Goal: Transaction & Acquisition: Download file/media

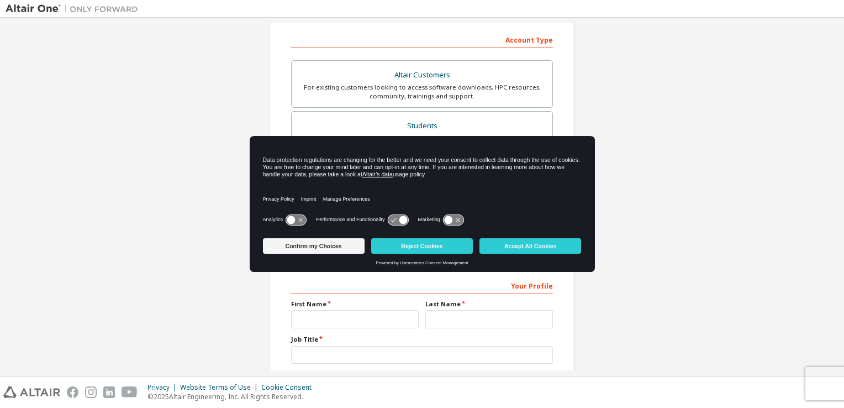
scroll to position [179, 0]
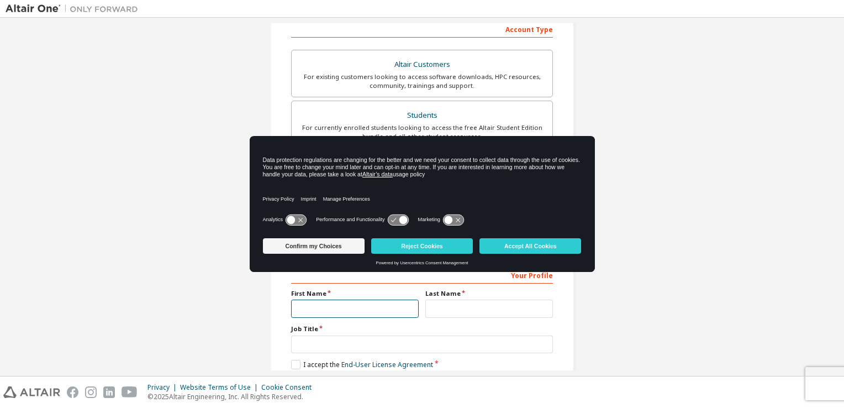
click at [316, 304] on input "text" at bounding box center [355, 308] width 128 height 18
type input "******"
type input "*****"
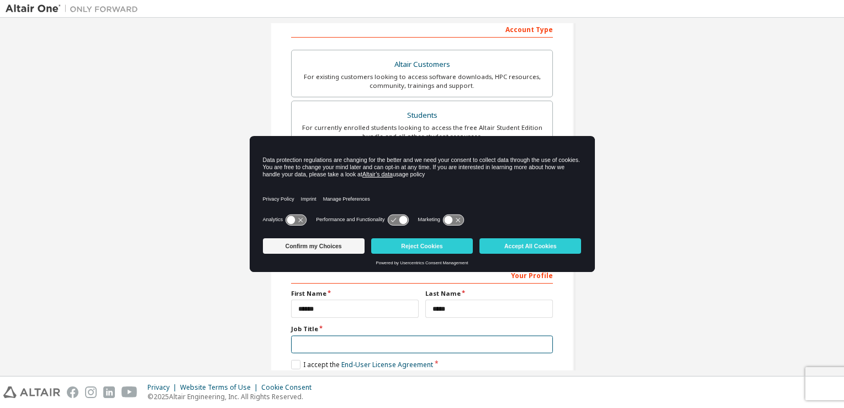
click at [311, 344] on input "text" at bounding box center [422, 344] width 262 height 18
type input "*******"
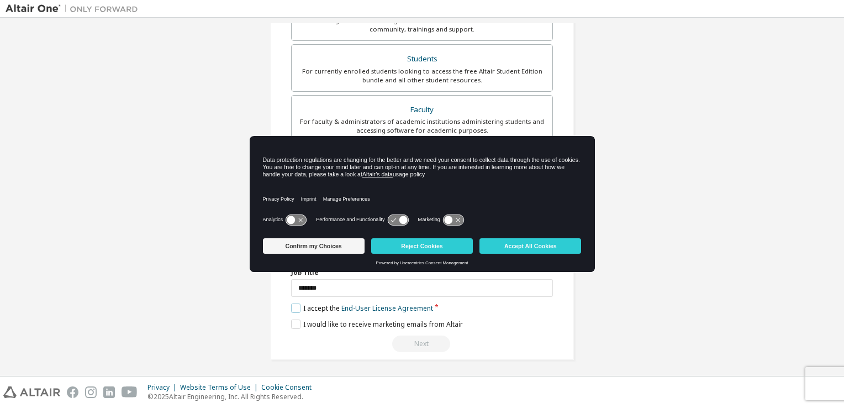
click at [293, 304] on label "I accept the End-User License Agreement" at bounding box center [362, 307] width 142 height 9
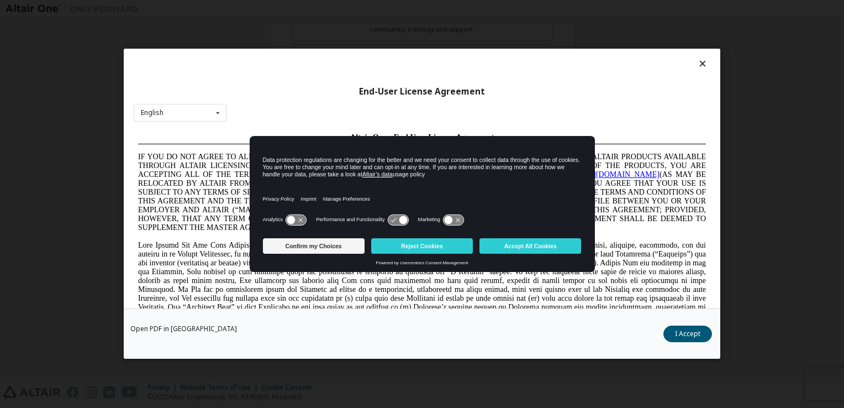
scroll to position [0, 0]
click at [333, 251] on button "Confirm my Choices" at bounding box center [314, 245] width 102 height 15
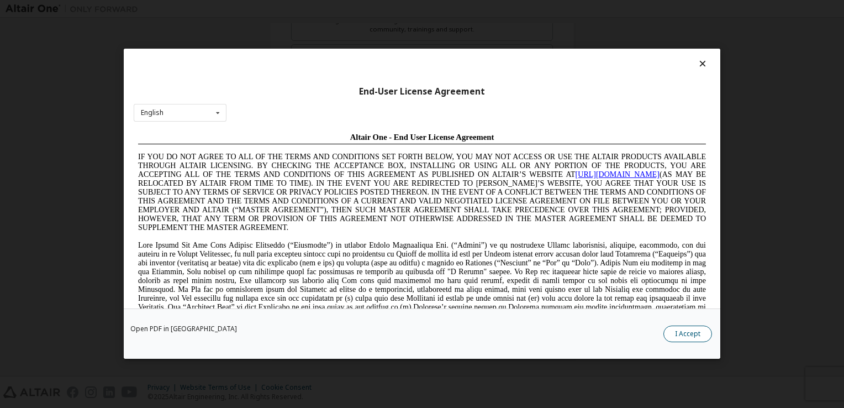
click at [687, 332] on button "I Accept" at bounding box center [687, 334] width 49 height 17
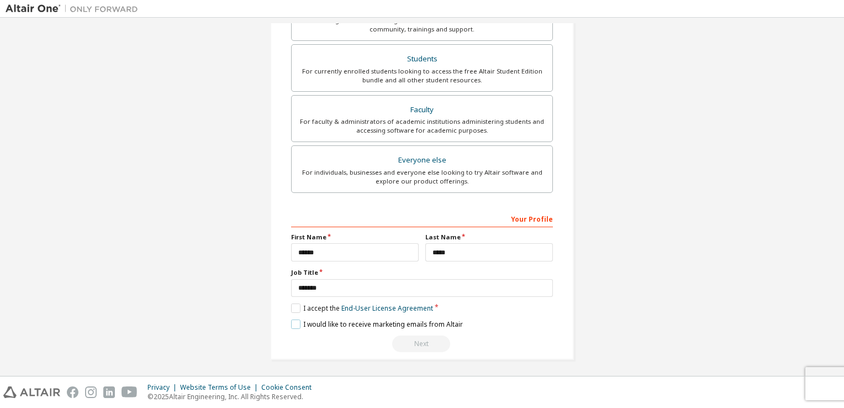
click at [292, 319] on label "I would like to receive marketing emails from Altair" at bounding box center [377, 323] width 172 height 9
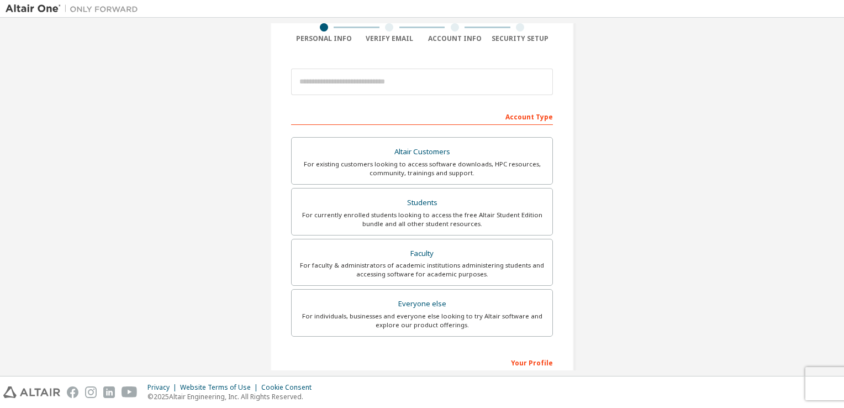
scroll to position [94, 0]
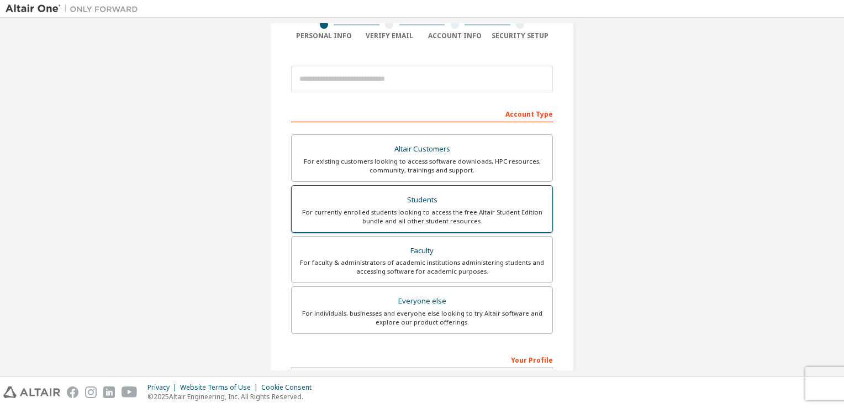
click at [397, 205] on div "Students" at bounding box center [421, 199] width 247 height 15
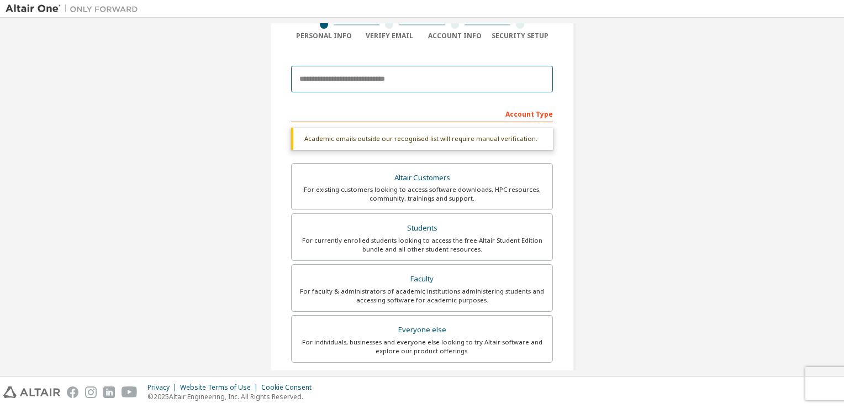
click at [365, 84] on input "email" at bounding box center [422, 79] width 262 height 27
type input "**********"
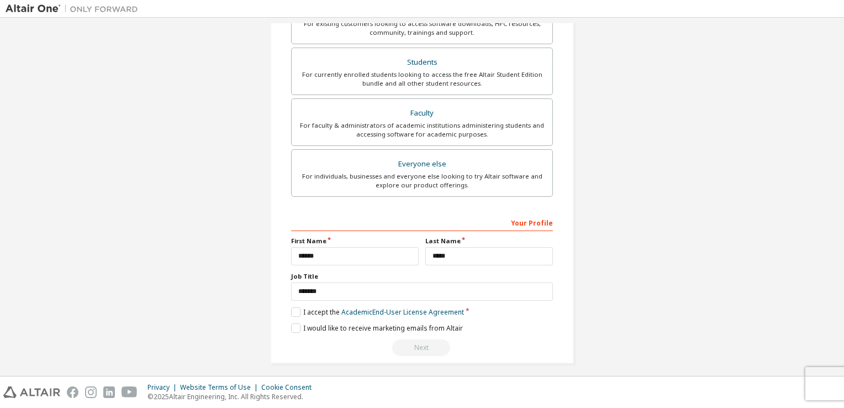
scroll to position [264, 0]
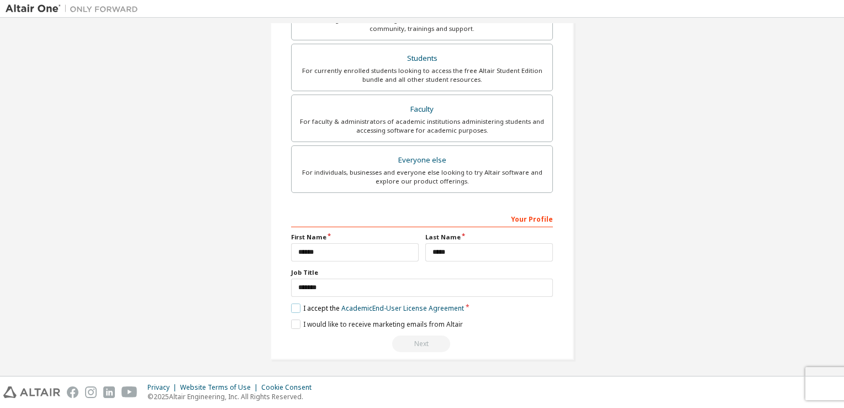
click at [327, 309] on label "I accept the Academic End-User License Agreement" at bounding box center [377, 307] width 173 height 9
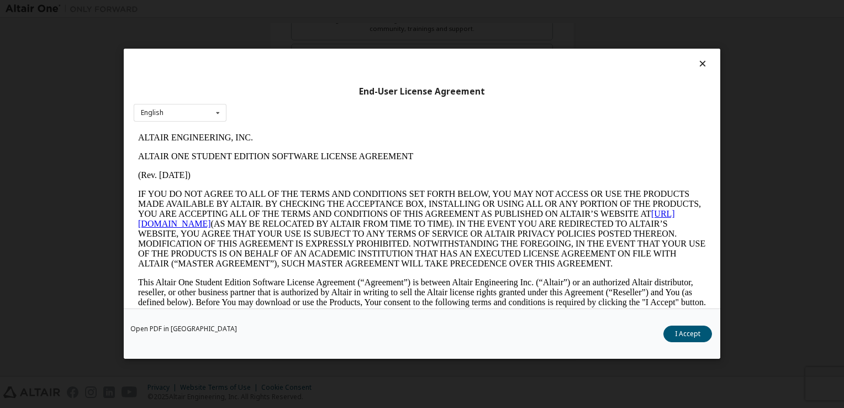
scroll to position [0, 0]
click at [672, 337] on button "I Accept" at bounding box center [687, 334] width 49 height 17
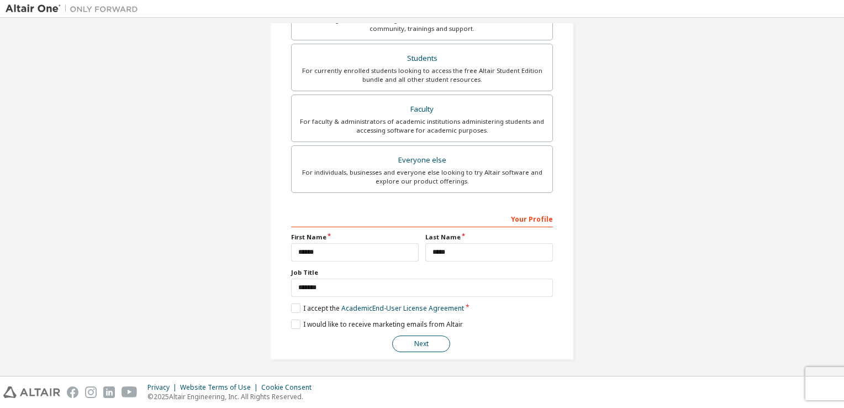
click at [429, 344] on button "Next" at bounding box center [421, 343] width 58 height 17
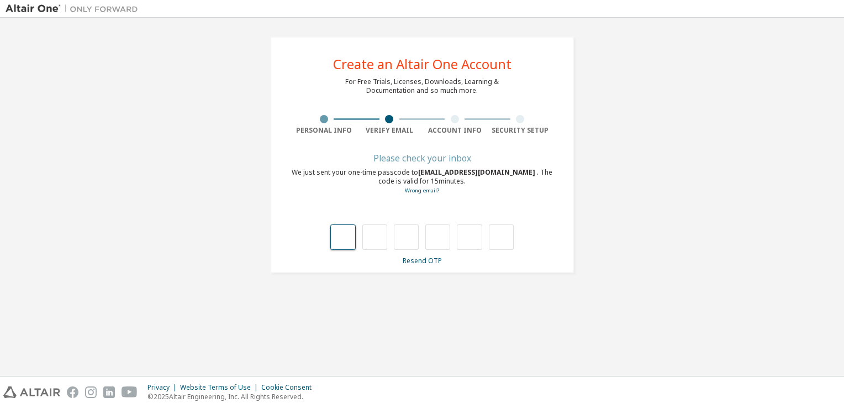
click at [345, 240] on input "text" at bounding box center [342, 236] width 25 height 25
click at [348, 239] on input "text" at bounding box center [342, 236] width 25 height 25
type input "*"
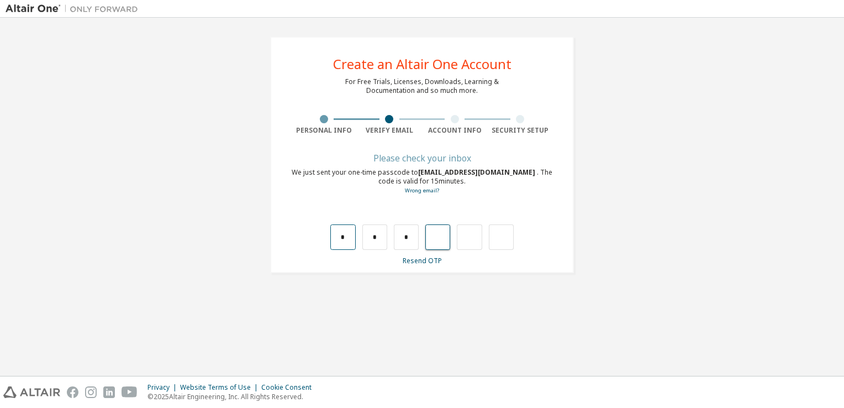
type input "*"
